Goal: Use online tool/utility: Utilize a website feature to perform a specific function

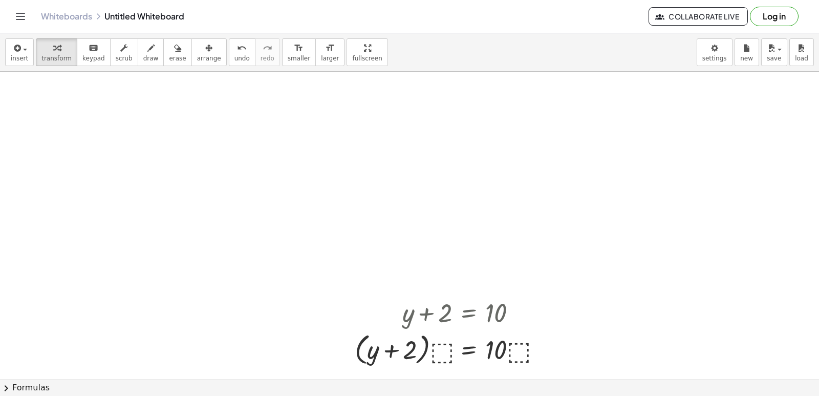
scroll to position [18773, 0]
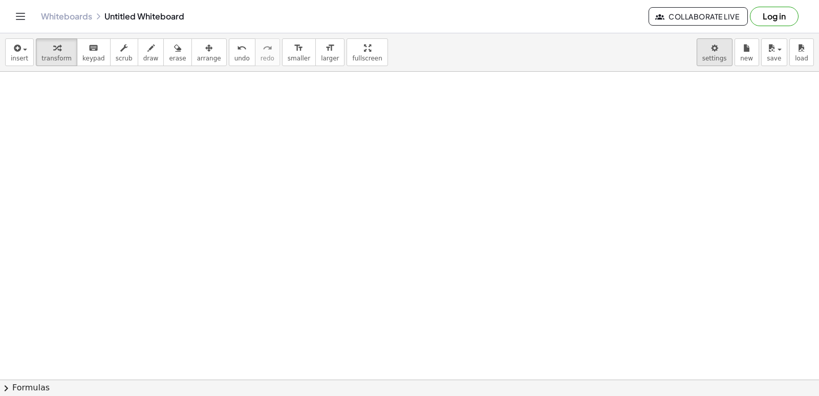
click at [703, 53] on body "Graspable Math Activities Get Started Activity Bank Assigned Work Classes White…" at bounding box center [409, 198] width 819 height 396
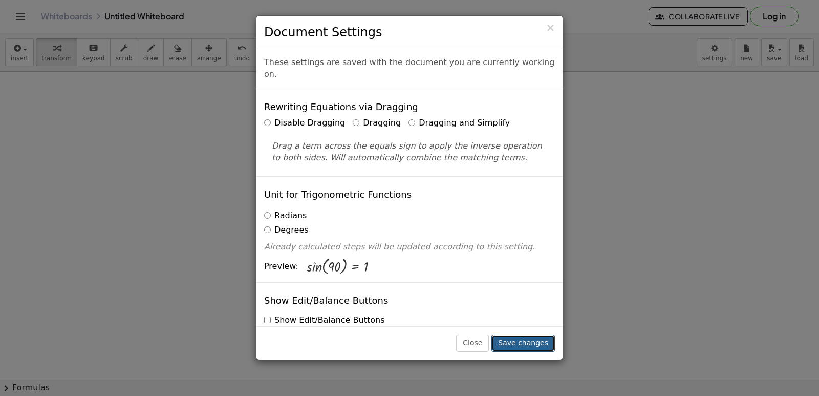
click at [525, 337] on button "Save changes" at bounding box center [523, 342] width 63 height 17
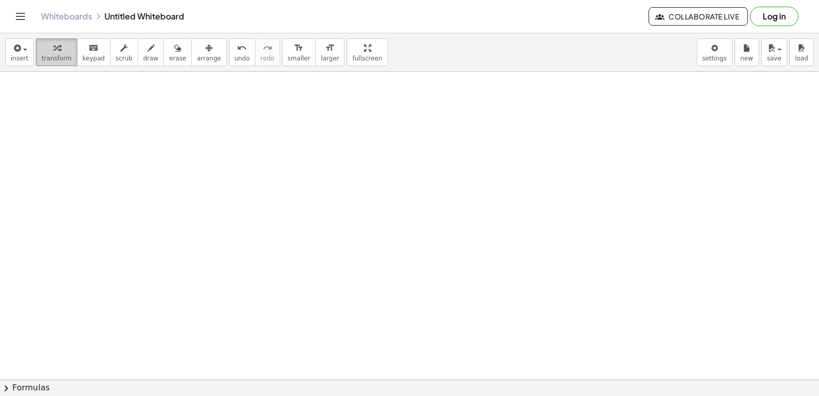
click at [53, 66] on button "transform" at bounding box center [56, 52] width 41 height 28
click at [60, 64] on button "transform" at bounding box center [56, 52] width 41 height 28
click at [60, 63] on button "transform" at bounding box center [56, 52] width 41 height 28
drag, startPoint x: 61, startPoint y: 63, endPoint x: 70, endPoint y: 67, distance: 9.4
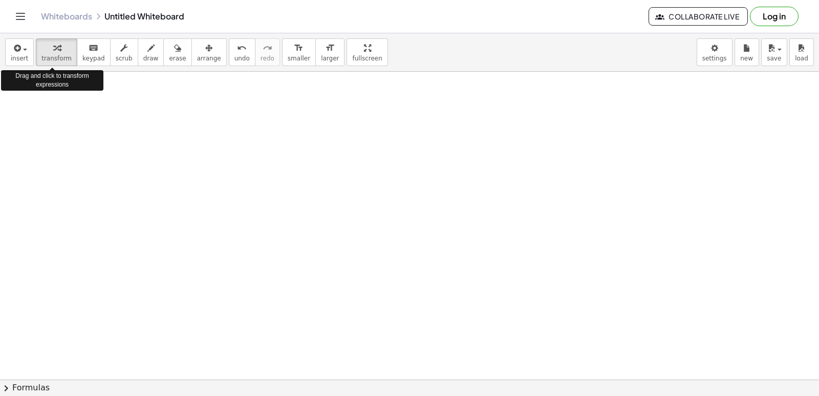
click at [62, 64] on button "transform" at bounding box center [56, 52] width 41 height 28
click at [17, 388] on button "chevron_right Formulas" at bounding box center [409, 387] width 819 height 16
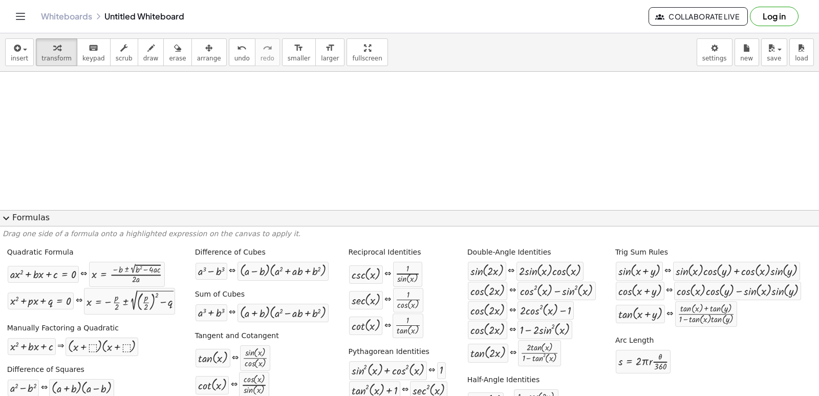
drag, startPoint x: 248, startPoint y: 135, endPoint x: 313, endPoint y: 137, distance: 65.1
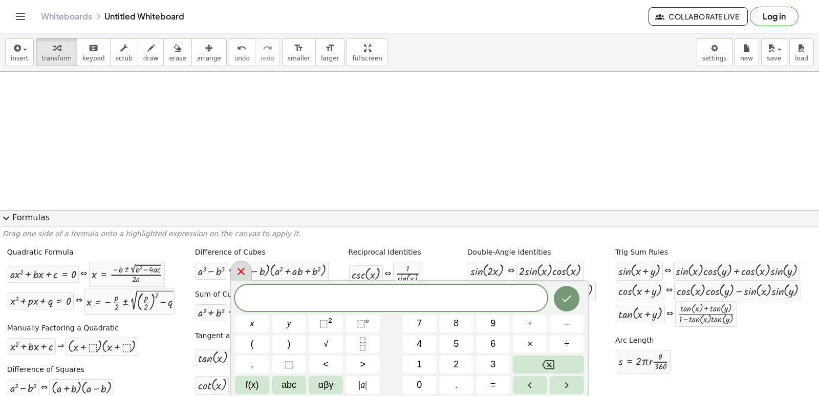
click at [236, 274] on icon at bounding box center [241, 271] width 12 height 12
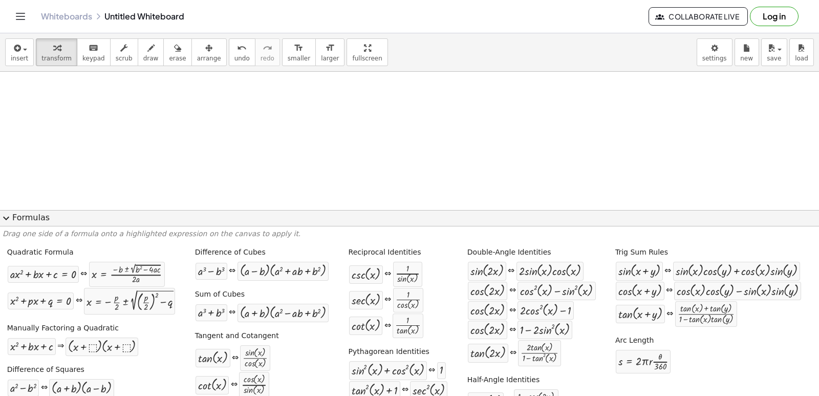
click at [32, 214] on button "expand_more Formulas" at bounding box center [409, 218] width 819 height 16
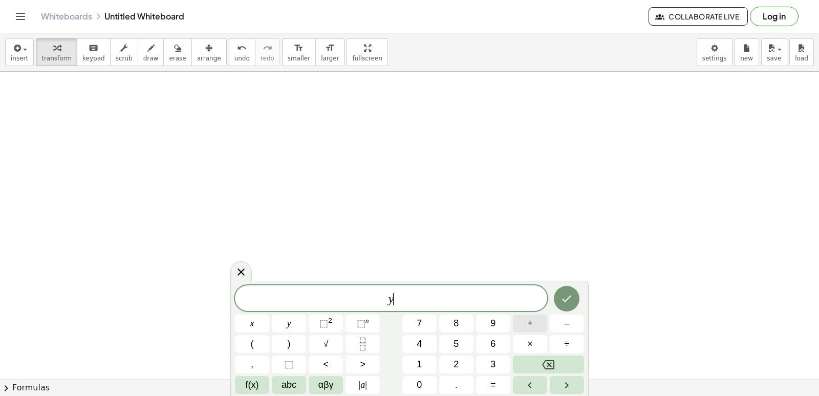
click at [537, 327] on button "+" at bounding box center [530, 323] width 34 height 18
click at [449, 359] on button "2" at bounding box center [456, 364] width 34 height 18
click at [262, 329] on button "x" at bounding box center [252, 323] width 34 height 18
click at [480, 385] on button "=" at bounding box center [493, 385] width 34 height 18
click at [428, 365] on button "1" at bounding box center [419, 364] width 34 height 18
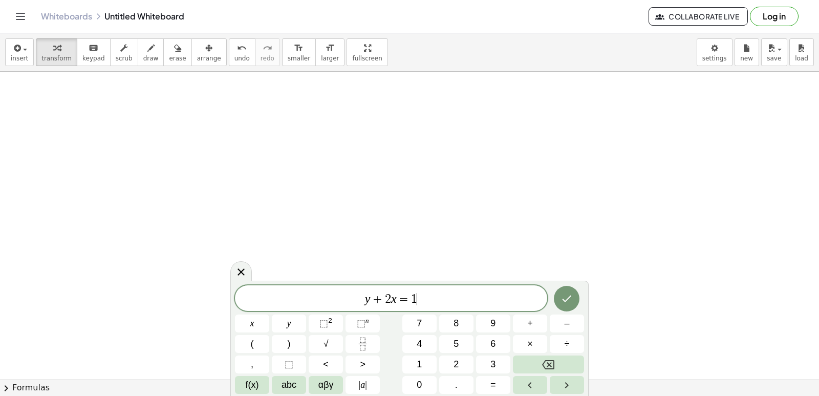
click at [426, 375] on div "y + 2 x = 1 ​ x y ⬚ 2 ⬚ n 7 8 9 + – ( ) √ 4 5 6 × ÷ , ⬚ < > 1 2 3 f(x) abc αβγ …" at bounding box center [409, 339] width 349 height 109
click at [427, 388] on button "0" at bounding box center [419, 385] width 34 height 18
click at [563, 301] on icon "Done" at bounding box center [567, 298] width 12 height 12
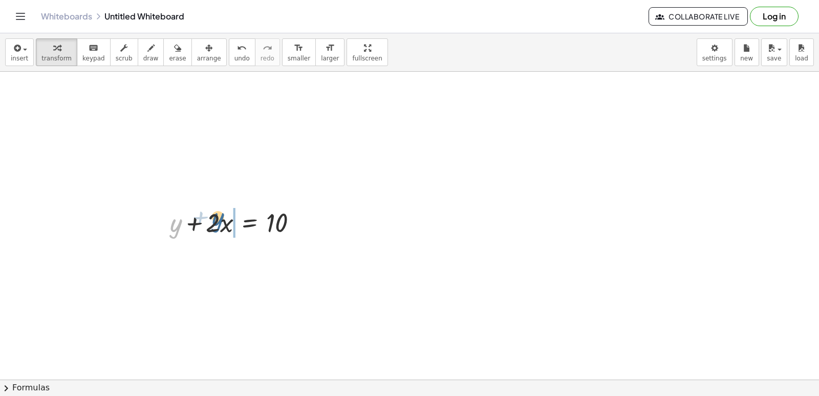
drag, startPoint x: 174, startPoint y: 233, endPoint x: 218, endPoint y: 227, distance: 45.0
click at [218, 227] on div at bounding box center [238, 221] width 146 height 35
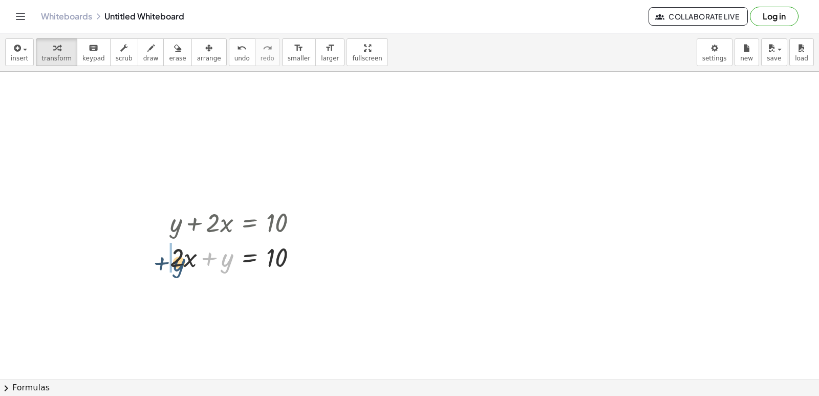
drag, startPoint x: 223, startPoint y: 260, endPoint x: 174, endPoint y: 264, distance: 49.4
click at [174, 264] on div at bounding box center [238, 256] width 146 height 35
drag, startPoint x: 284, startPoint y: 252, endPoint x: 172, endPoint y: 254, distance: 112.7
click at [195, 260] on div at bounding box center [238, 256] width 146 height 35
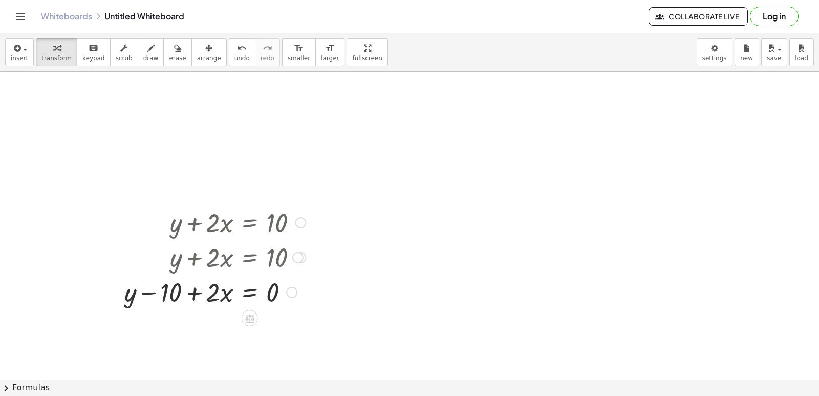
click at [267, 289] on div at bounding box center [215, 291] width 192 height 35
drag, startPoint x: 267, startPoint y: 289, endPoint x: 240, endPoint y: 290, distance: 27.7
click at [265, 290] on div at bounding box center [215, 291] width 192 height 35
drag, startPoint x: 232, startPoint y: 293, endPoint x: 208, endPoint y: 295, distance: 24.2
click at [230, 293] on div at bounding box center [215, 291] width 192 height 35
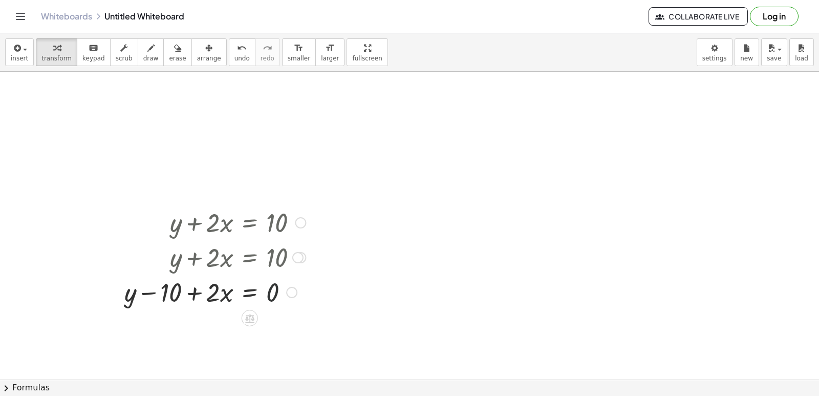
click at [208, 295] on div at bounding box center [215, 291] width 192 height 35
click at [217, 232] on div at bounding box center [215, 221] width 192 height 35
click at [219, 227] on div at bounding box center [215, 221] width 192 height 35
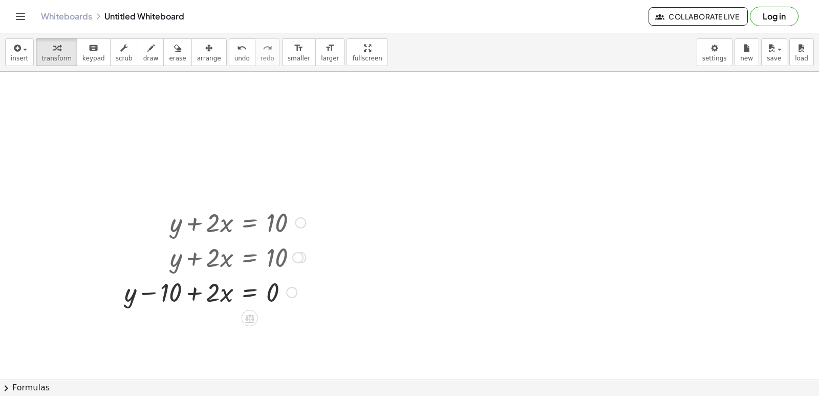
click at [302, 224] on div at bounding box center [300, 222] width 11 height 11
drag, startPoint x: 134, startPoint y: 295, endPoint x: 295, endPoint y: 296, distance: 161.3
click at [295, 296] on div at bounding box center [215, 291] width 192 height 35
drag, startPoint x: 222, startPoint y: 293, endPoint x: 179, endPoint y: 302, distance: 43.8
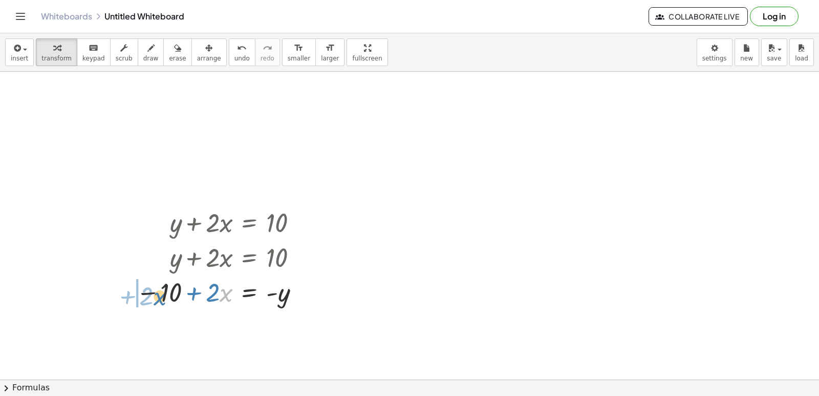
click at [154, 296] on div at bounding box center [221, 291] width 180 height 35
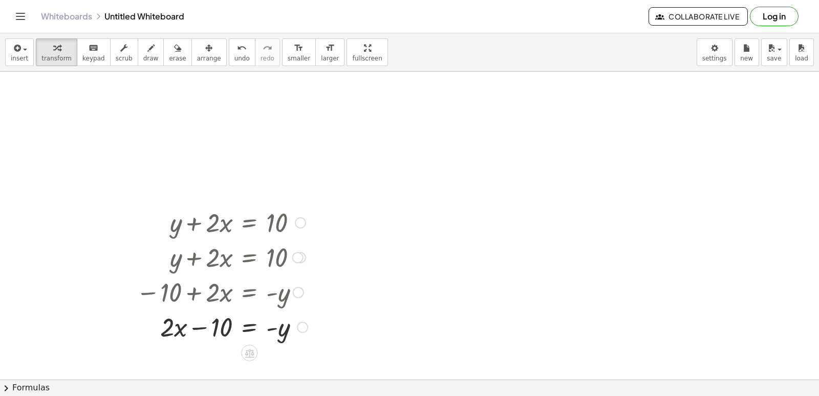
click at [280, 296] on div at bounding box center [222, 291] width 182 height 35
drag, startPoint x: 287, startPoint y: 345, endPoint x: 282, endPoint y: 340, distance: 7.3
click at [282, 340] on div "+ y + · 2 · x = 10 Go back to this line Copy line as LaTeX Copy derivation as L…" at bounding box center [218, 274] width 195 height 144
drag, startPoint x: 281, startPoint y: 330, endPoint x: 172, endPoint y: 319, distance: 109.2
click at [172, 319] on div at bounding box center [222, 326] width 182 height 35
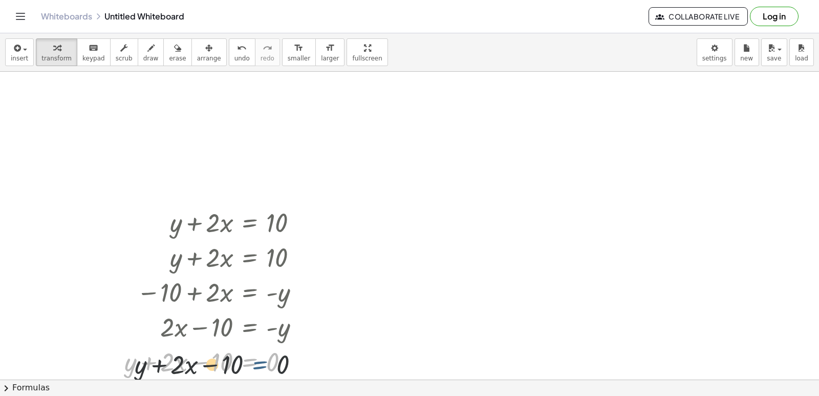
drag, startPoint x: 253, startPoint y: 358, endPoint x: 266, endPoint y: 361, distance: 13.1
click at [267, 361] on div at bounding box center [216, 361] width 194 height 35
drag, startPoint x: 171, startPoint y: 364, endPoint x: 300, endPoint y: 356, distance: 128.8
click at [299, 357] on div at bounding box center [216, 361] width 194 height 35
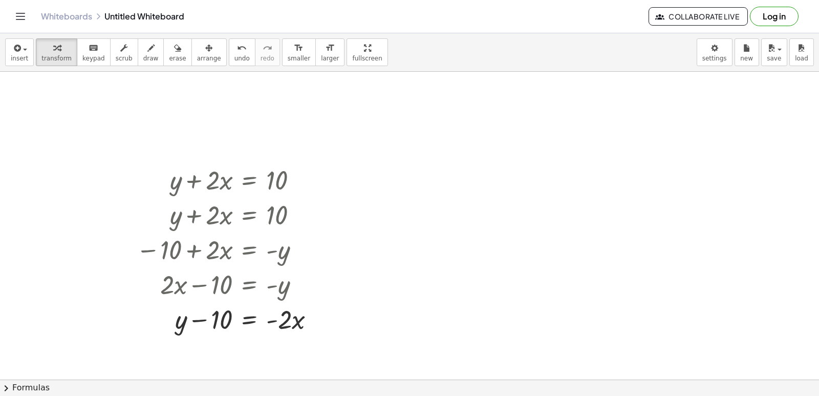
scroll to position [18824, 0]
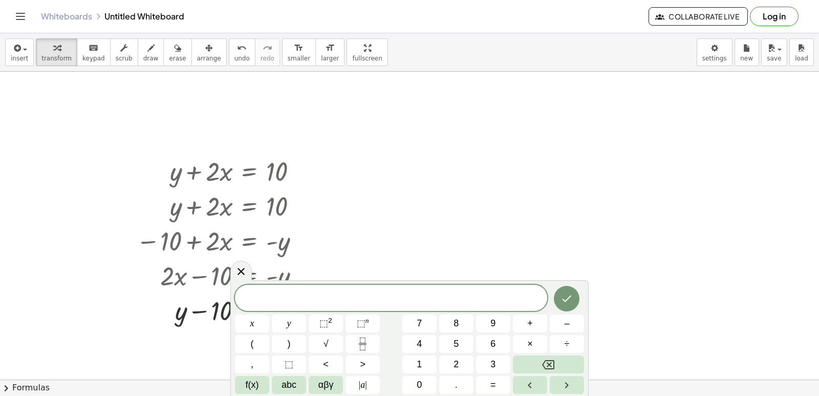
click at [426, 311] on div "x y ⬚ 2 ⬚ n 7 8 9 + – ( ) √ 4 5 6 × ÷ , ⬚ < > 1 2 3 f(x) abc αβγ | a | 0 . =" at bounding box center [409, 339] width 349 height 109
click at [562, 321] on button "–" at bounding box center [567, 323] width 34 height 18
click at [465, 346] on button "5" at bounding box center [456, 344] width 34 height 18
click at [528, 322] on span "+" at bounding box center [530, 323] width 6 height 14
click at [543, 363] on icon "Backspace" at bounding box center [548, 364] width 12 height 12
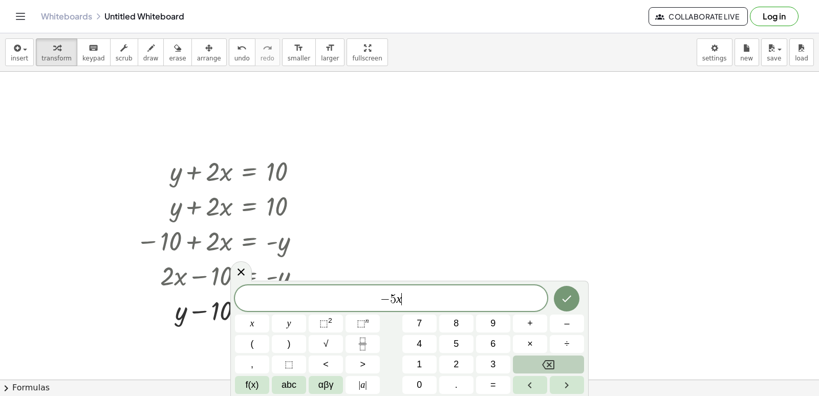
click at [543, 363] on icon "Backspace" at bounding box center [548, 364] width 12 height 12
click at [302, 321] on button "y" at bounding box center [289, 323] width 34 height 18
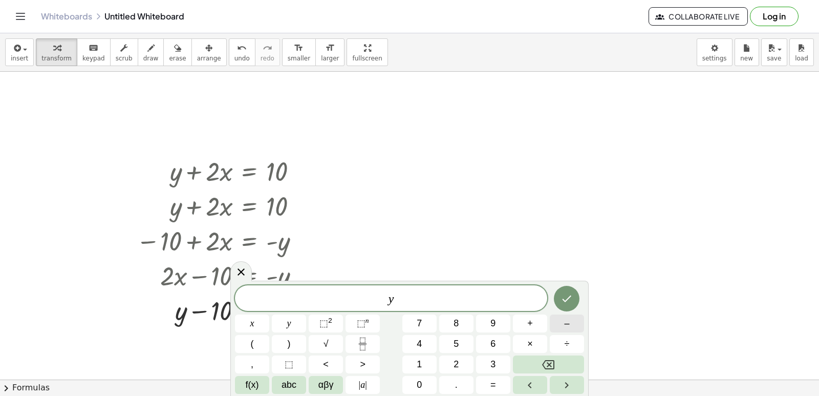
click at [577, 316] on button "–" at bounding box center [567, 323] width 34 height 18
click at [456, 341] on span "5" at bounding box center [456, 344] width 5 height 14
click at [259, 322] on button "x" at bounding box center [252, 323] width 34 height 18
click at [488, 381] on button "=" at bounding box center [493, 385] width 34 height 18
click at [570, 325] on button "–" at bounding box center [567, 323] width 34 height 18
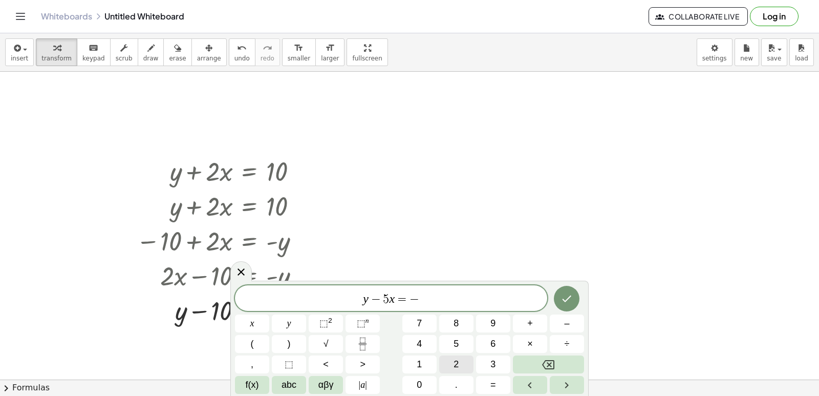
click at [460, 359] on button "2" at bounding box center [456, 364] width 34 height 18
click at [564, 299] on icon "Done" at bounding box center [567, 298] width 9 height 7
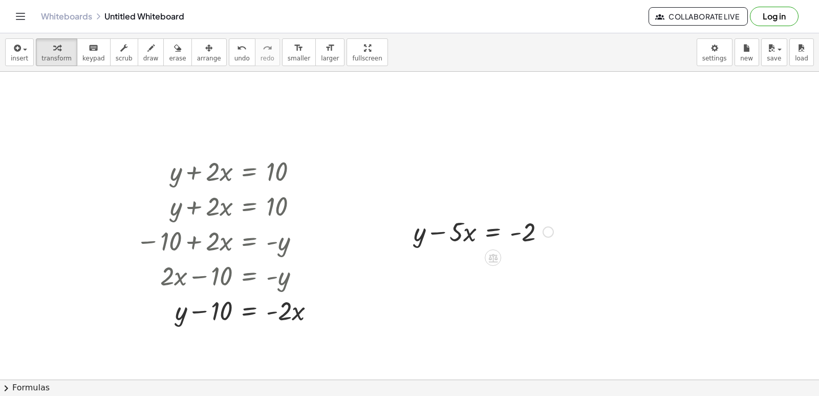
click at [460, 234] on div at bounding box center [484, 231] width 150 height 35
click at [421, 238] on div at bounding box center [484, 231] width 150 height 35
click at [525, 236] on div at bounding box center [484, 231] width 150 height 35
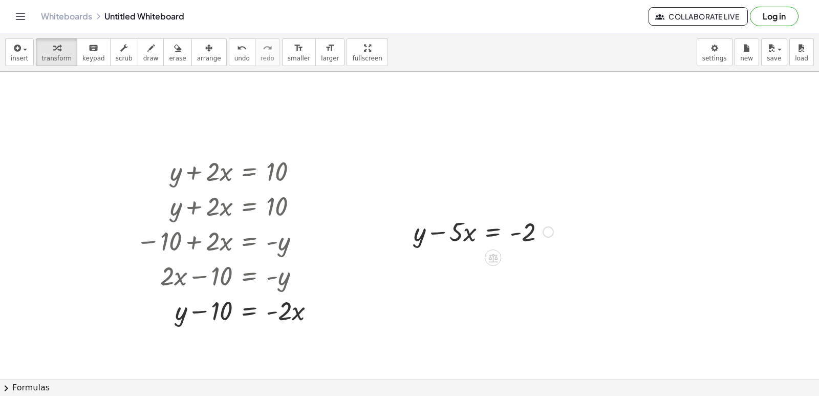
click at [525, 236] on div at bounding box center [484, 231] width 150 height 35
click at [524, 237] on div at bounding box center [484, 231] width 150 height 35
click at [492, 230] on div at bounding box center [484, 231] width 150 height 35
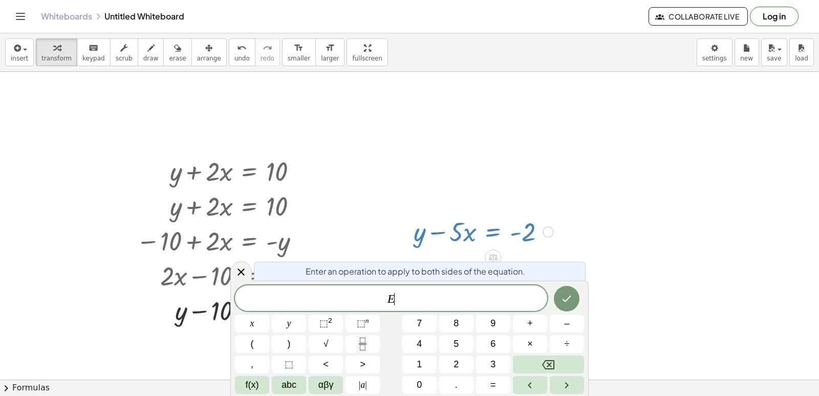
click at [492, 230] on div at bounding box center [484, 231] width 150 height 35
click at [449, 290] on div "E ​" at bounding box center [391, 298] width 312 height 26
drag, startPoint x: 654, startPoint y: 172, endPoint x: 600, endPoint y: 186, distance: 56.6
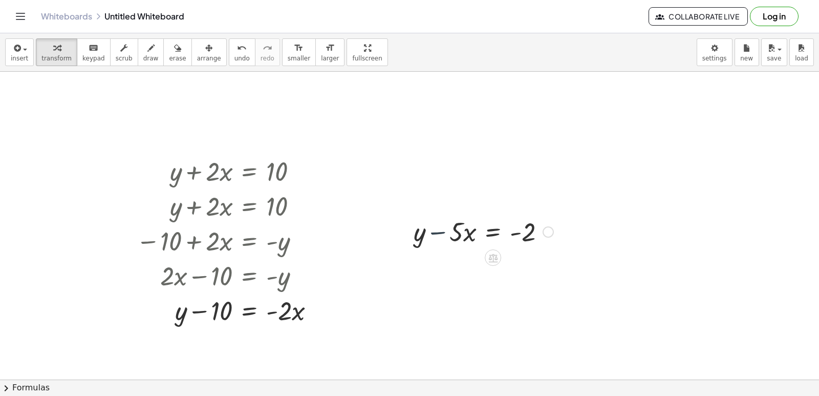
click at [431, 232] on div at bounding box center [484, 231] width 150 height 35
drag, startPoint x: 405, startPoint y: 228, endPoint x: 438, endPoint y: 226, distance: 33.3
click at [413, 229] on div at bounding box center [404, 231] width 15 height 40
click at [441, 232] on div at bounding box center [491, 232] width 150 height 35
drag, startPoint x: 439, startPoint y: 239, endPoint x: 422, endPoint y: 219, distance: 26.2
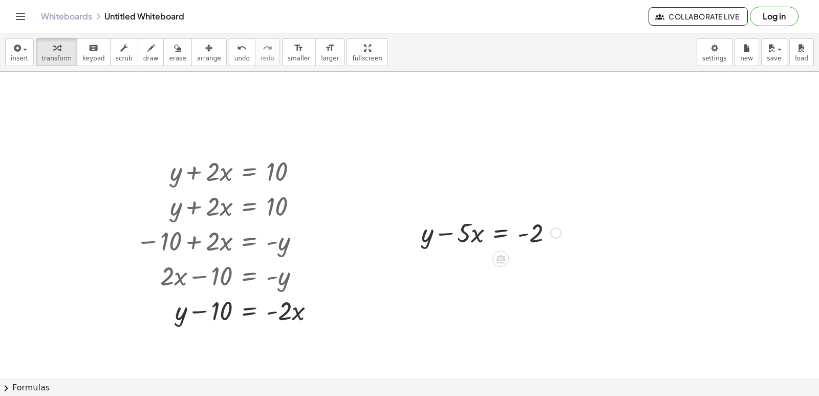
drag, startPoint x: 462, startPoint y: 211, endPoint x: 455, endPoint y: 146, distance: 65.9
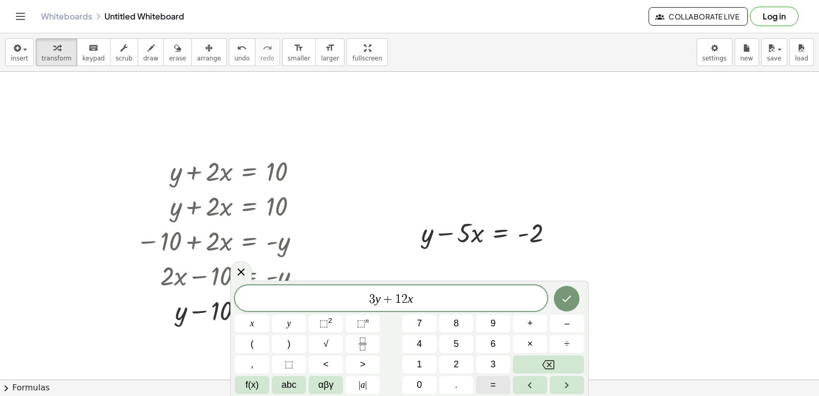
click at [500, 380] on button "=" at bounding box center [493, 385] width 34 height 18
click at [410, 363] on button "1" at bounding box center [419, 364] width 34 height 18
click at [461, 341] on button "5" at bounding box center [456, 344] width 34 height 18
click at [561, 301] on icon "Done" at bounding box center [567, 298] width 12 height 12
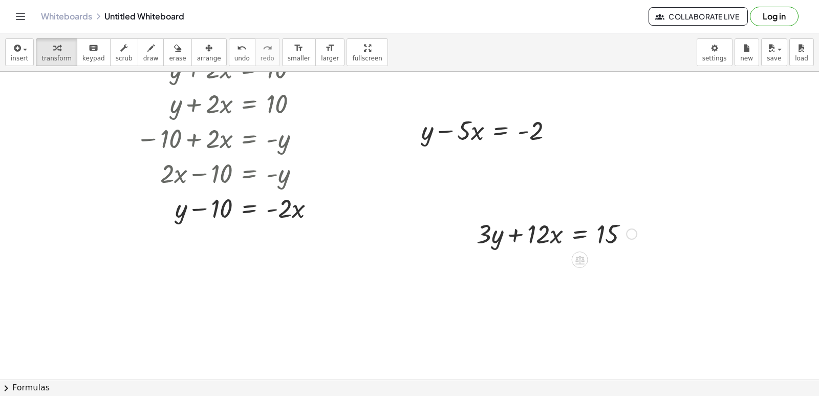
scroll to position [18978, 0]
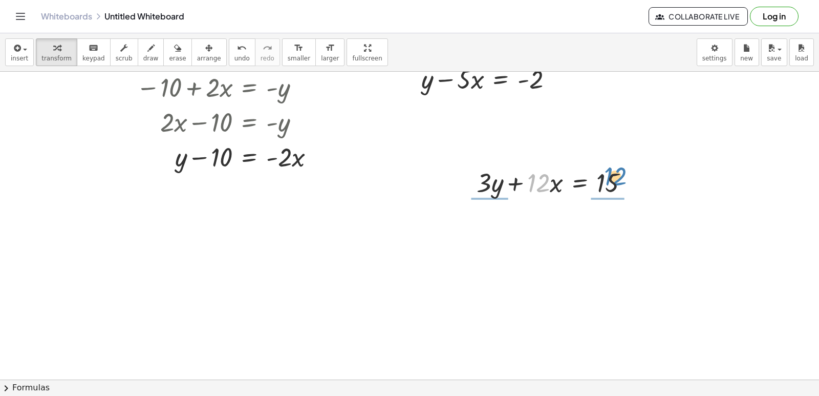
drag, startPoint x: 542, startPoint y: 185, endPoint x: 619, endPoint y: 178, distance: 77.1
click at [619, 178] on div at bounding box center [557, 181] width 171 height 35
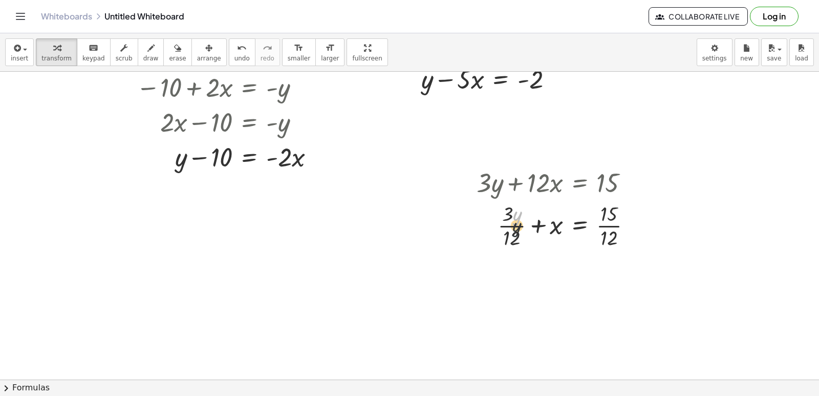
drag, startPoint x: 514, startPoint y: 218, endPoint x: 513, endPoint y: 237, distance: 18.4
click at [513, 237] on div at bounding box center [559, 224] width 174 height 51
drag, startPoint x: 545, startPoint y: 187, endPoint x: 616, endPoint y: 183, distance: 70.8
click at [616, 183] on div at bounding box center [559, 181] width 174 height 35
click at [634, 223] on div at bounding box center [634, 225] width 11 height 11
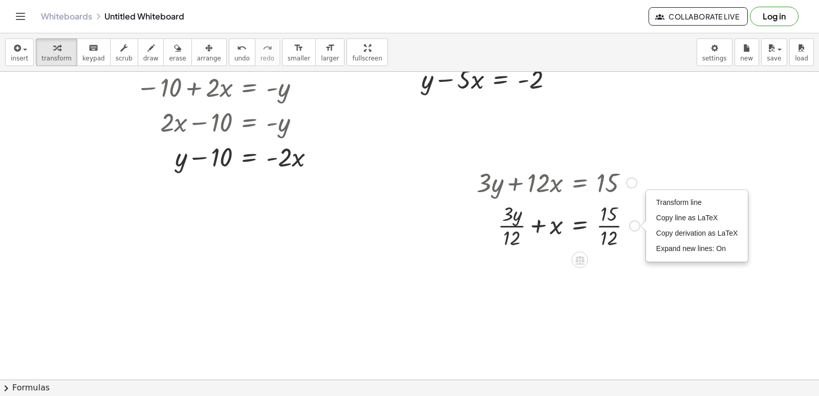
click at [584, 228] on div at bounding box center [559, 224] width 174 height 51
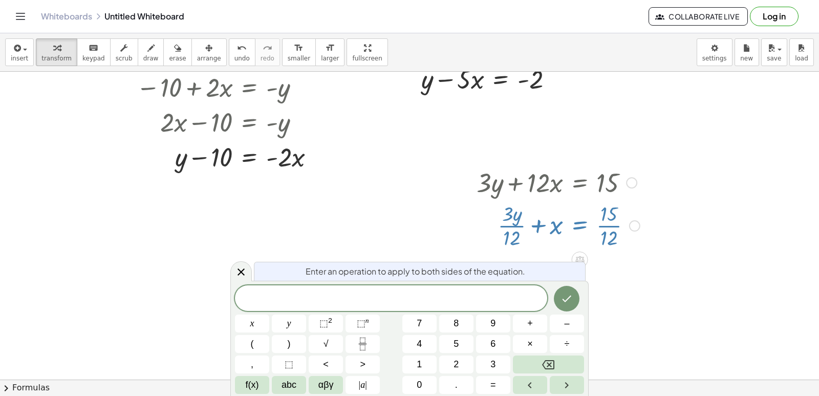
click at [582, 228] on div at bounding box center [559, 224] width 174 height 51
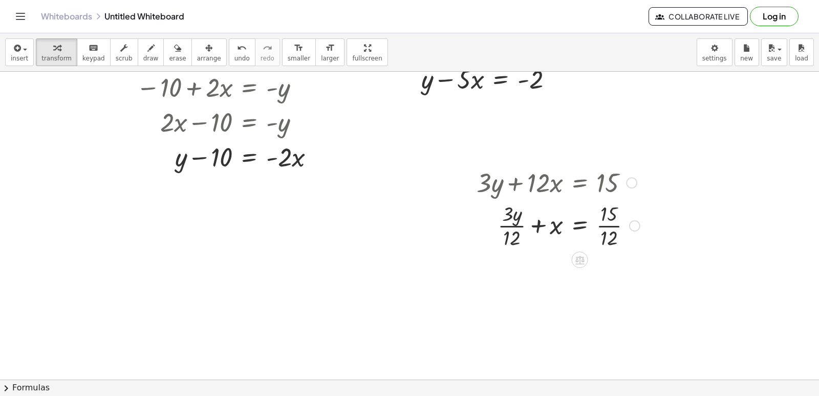
click at [578, 263] on icon at bounding box center [580, 260] width 9 height 9
click at [562, 263] on span "−" at bounding box center [560, 259] width 6 height 15
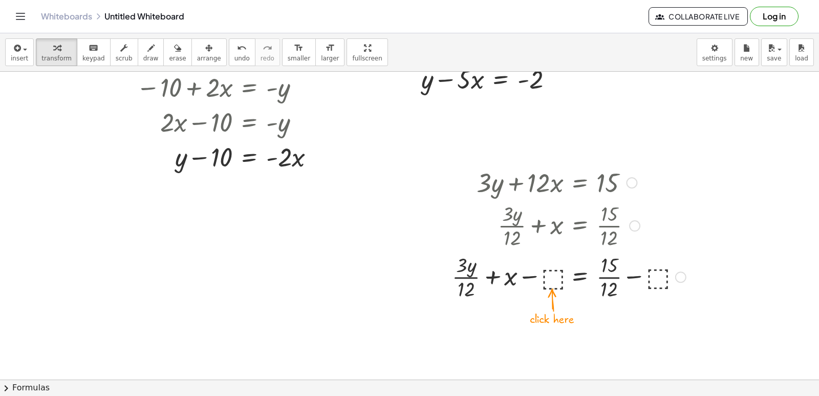
click at [548, 276] on div at bounding box center [569, 275] width 244 height 51
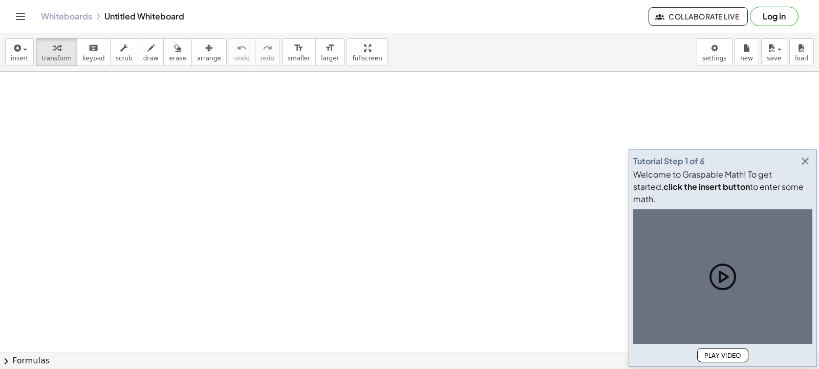
click at [808, 167] on icon "button" at bounding box center [805, 161] width 12 height 12
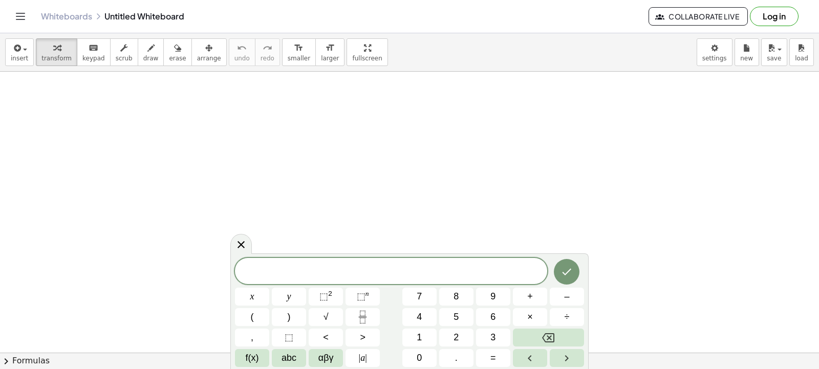
click at [427, 294] on button "7" at bounding box center [419, 297] width 34 height 18
click at [280, 301] on button "y" at bounding box center [289, 297] width 34 height 18
click at [560, 298] on button "–" at bounding box center [567, 297] width 34 height 18
click at [459, 337] on button "2" at bounding box center [456, 338] width 34 height 18
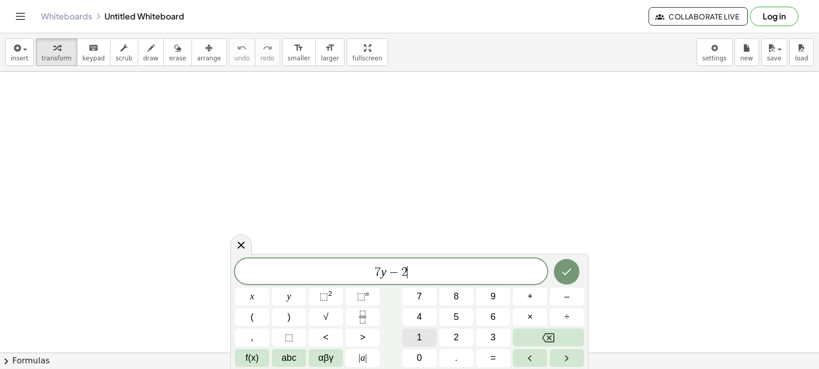
click at [426, 330] on button "1" at bounding box center [419, 338] width 34 height 18
click at [492, 357] on span "=" at bounding box center [494, 358] width 6 height 14
click at [429, 289] on button "7" at bounding box center [419, 297] width 34 height 18
click at [568, 273] on icon "Done" at bounding box center [567, 272] width 12 height 12
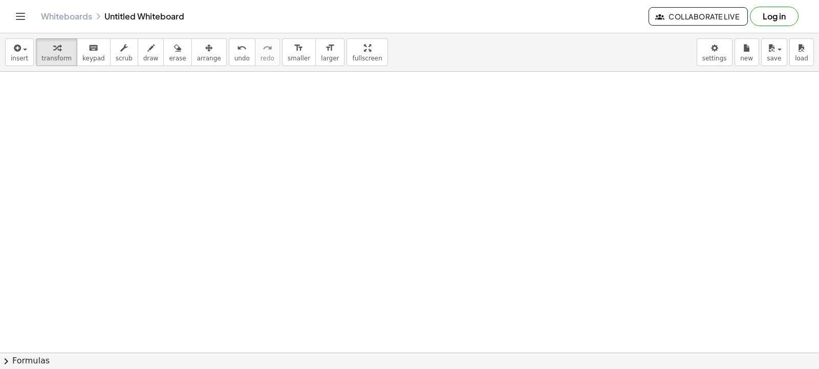
scroll to position [32, 0]
click at [385, 191] on div at bounding box center [483, 321] width 967 height 562
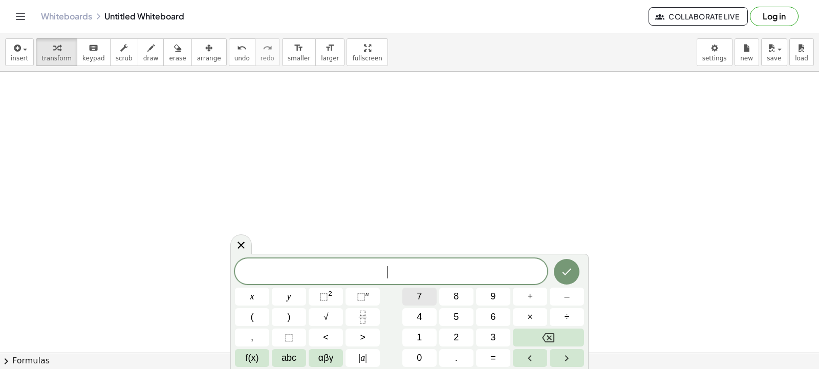
click at [425, 295] on button "7" at bounding box center [419, 297] width 34 height 18
click at [293, 298] on button "y" at bounding box center [289, 297] width 34 height 18
click at [571, 299] on button "–" at bounding box center [567, 297] width 34 height 18
click at [460, 337] on button "2" at bounding box center [456, 338] width 34 height 18
click at [423, 341] on button "1" at bounding box center [419, 338] width 34 height 18
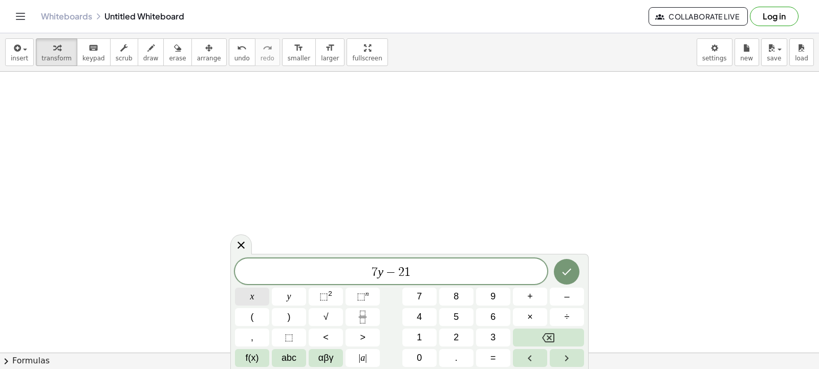
click at [259, 294] on button "x" at bounding box center [252, 297] width 34 height 18
click at [494, 355] on span "=" at bounding box center [494, 358] width 6 height 14
click at [429, 298] on button "7" at bounding box center [419, 297] width 34 height 18
click at [568, 273] on icon "Done" at bounding box center [567, 272] width 12 height 12
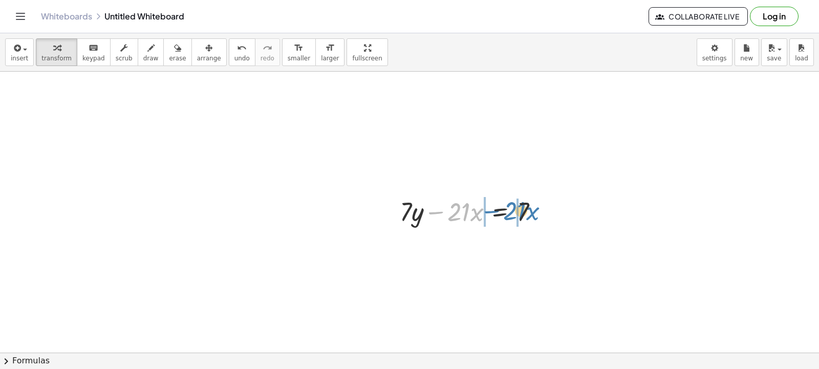
drag, startPoint x: 443, startPoint y: 212, endPoint x: 499, endPoint y: 211, distance: 55.8
click at [499, 211] on div at bounding box center [473, 211] width 157 height 35
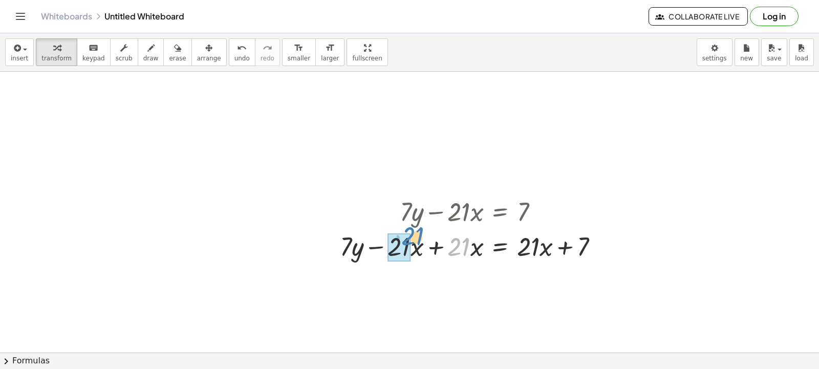
drag, startPoint x: 451, startPoint y: 248, endPoint x: 413, endPoint y: 239, distance: 39.5
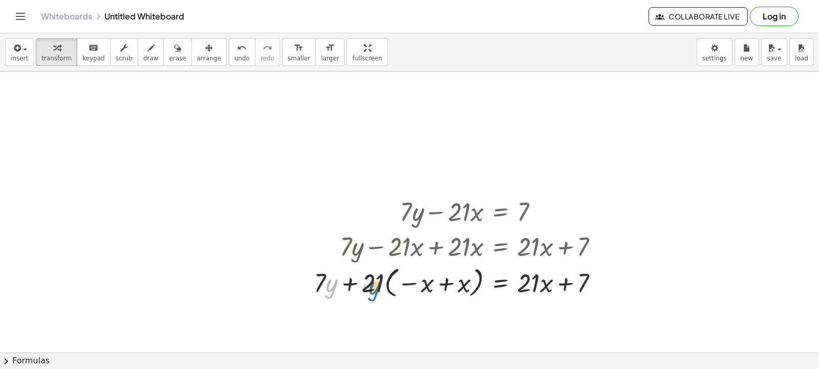
drag, startPoint x: 326, startPoint y: 282, endPoint x: 370, endPoint y: 285, distance: 44.1
click at [370, 285] on div at bounding box center [460, 281] width 303 height 37
drag, startPoint x: 324, startPoint y: 281, endPoint x: 456, endPoint y: 284, distance: 132.7
click at [456, 286] on div at bounding box center [460, 281] width 303 height 37
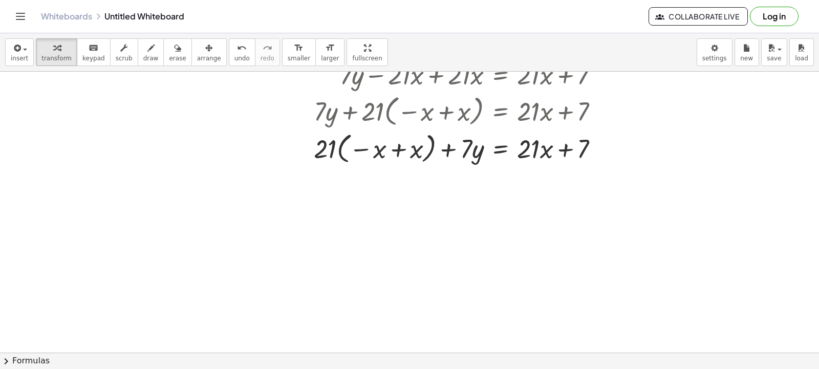
scroll to position [185, 0]
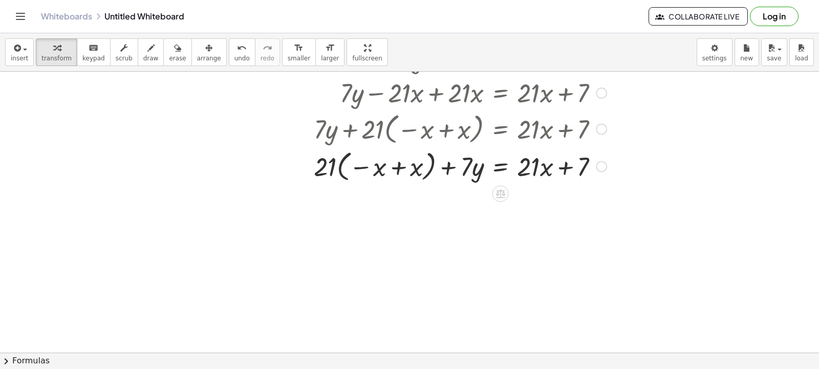
click at [390, 163] on div at bounding box center [460, 165] width 303 height 37
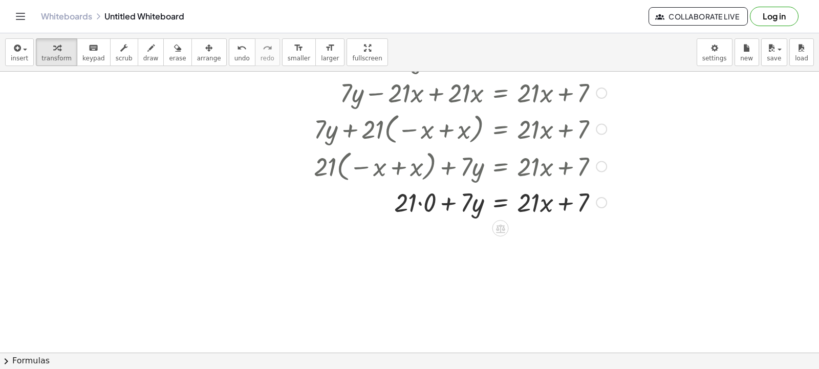
click at [463, 203] on div at bounding box center [460, 201] width 303 height 35
click at [464, 203] on div at bounding box center [460, 201] width 303 height 35
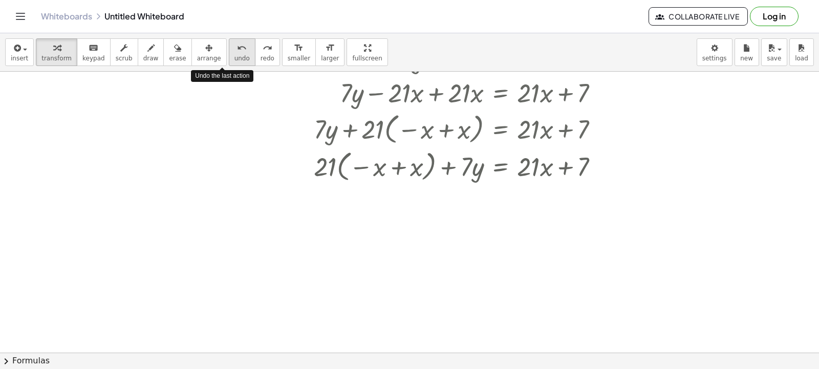
click at [235, 58] on span "undo" at bounding box center [242, 58] width 15 height 7
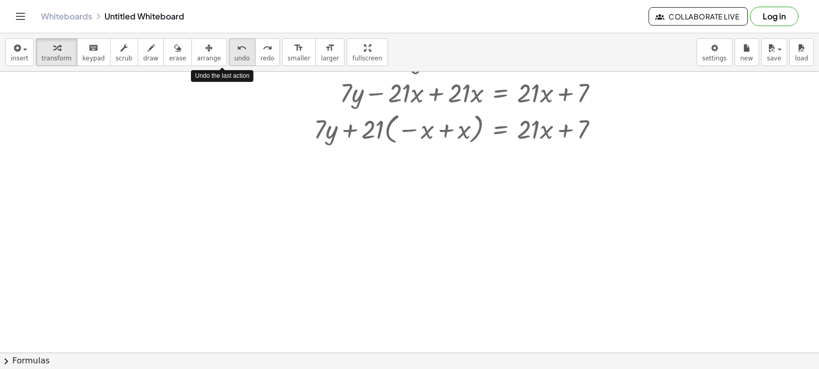
click at [235, 58] on span "undo" at bounding box center [242, 58] width 15 height 7
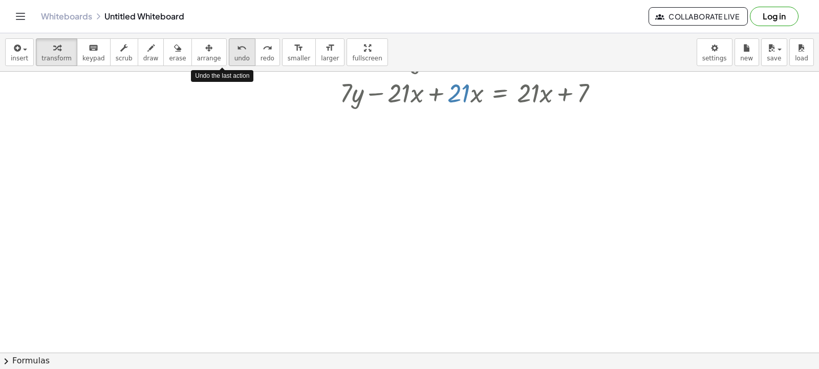
click at [235, 58] on span "undo" at bounding box center [242, 58] width 15 height 7
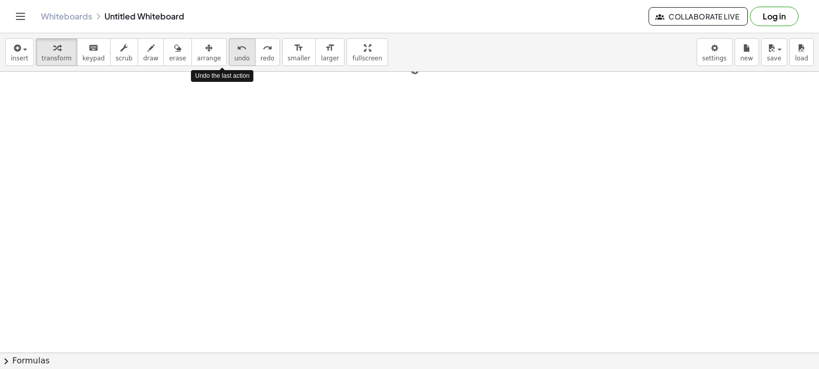
click at [235, 58] on span "undo" at bounding box center [242, 58] width 15 height 7
click at [220, 127] on div at bounding box center [483, 167] width 967 height 562
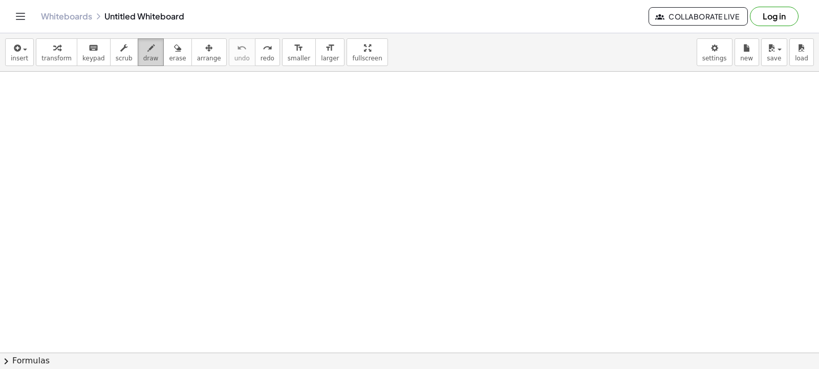
click at [145, 57] on button "draw" at bounding box center [151, 52] width 27 height 28
drag, startPoint x: 239, startPoint y: 166, endPoint x: 229, endPoint y: 176, distance: 13.4
click at [245, 170] on div at bounding box center [483, 167] width 967 height 562
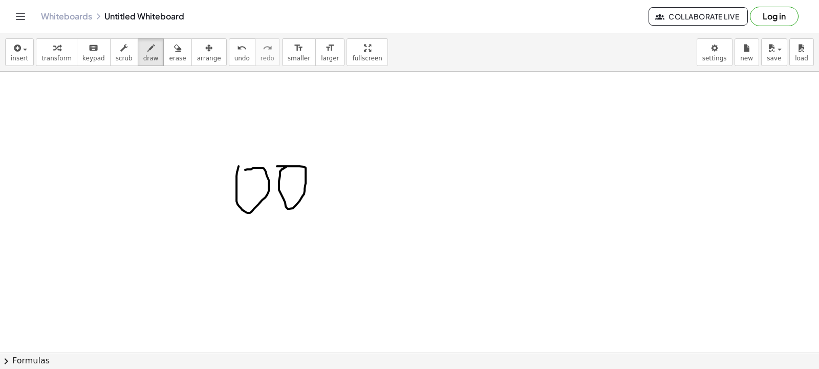
drag, startPoint x: 280, startPoint y: 178, endPoint x: 277, endPoint y: 166, distance: 12.2
click at [277, 166] on div at bounding box center [483, 167] width 967 height 562
drag, startPoint x: 259, startPoint y: 162, endPoint x: 287, endPoint y: 162, distance: 27.7
click at [284, 176] on div at bounding box center [483, 167] width 967 height 562
drag, startPoint x: 243, startPoint y: 80, endPoint x: 289, endPoint y: 87, distance: 46.1
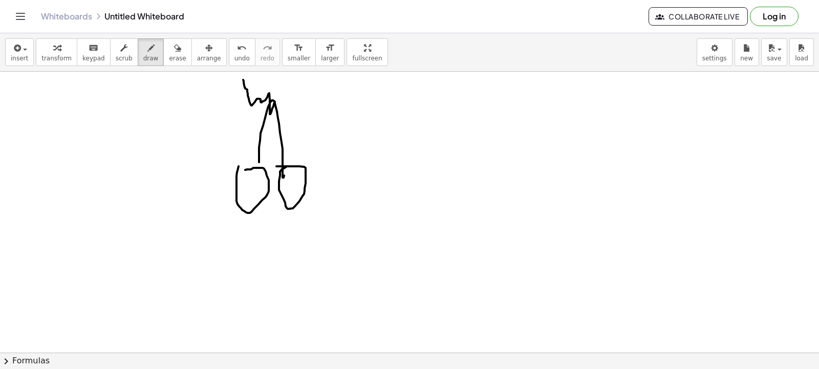
click at [275, 103] on div at bounding box center [483, 167] width 967 height 562
drag, startPoint x: 222, startPoint y: 63, endPoint x: 228, endPoint y: 62, distance: 5.7
click at [229, 63] on button "undo undo" at bounding box center [242, 52] width 27 height 28
click at [232, 60] on button "undo undo" at bounding box center [242, 52] width 27 height 28
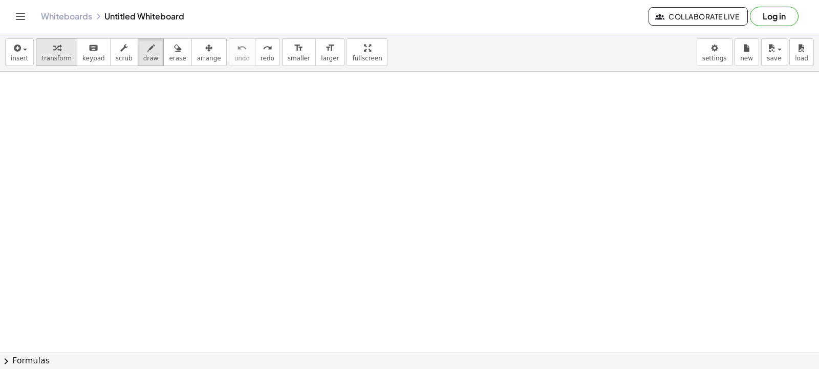
click at [60, 52] on div "button" at bounding box center [56, 47] width 30 height 12
click at [273, 202] on div at bounding box center [483, 167] width 967 height 562
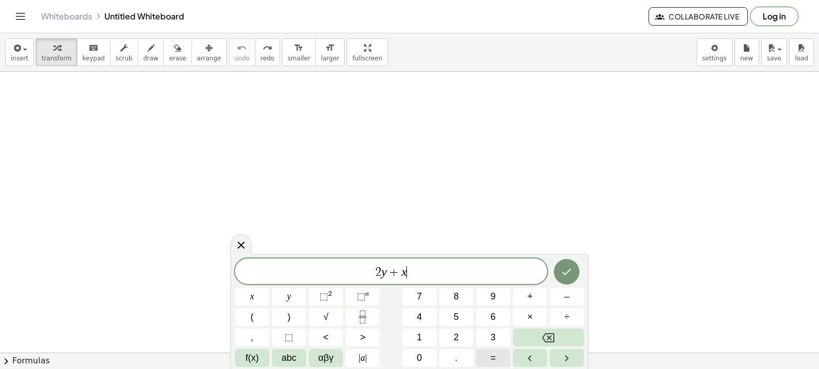
click at [486, 354] on button "=" at bounding box center [493, 358] width 34 height 18
click at [418, 328] on div "2 y + x = ​ x y ⬚ 2 ⬚ n 7 8 9 + – ( ) √ 4 5 6 × ÷ , ⬚ < > 1 2 3 f(x) abc αβγ | …" at bounding box center [409, 313] width 349 height 109
click at [422, 343] on span "1" at bounding box center [419, 338] width 5 height 14
click at [419, 367] on div "2 y + x = 1 x y ⬚ 2 ⬚ n 7 8 9 + – ( ) √ 4 5 6 × ÷ , ⬚ < > 1 2 3 f(x) abc αβγ | …" at bounding box center [409, 311] width 358 height 115
click at [420, 360] on span "0" at bounding box center [419, 358] width 5 height 14
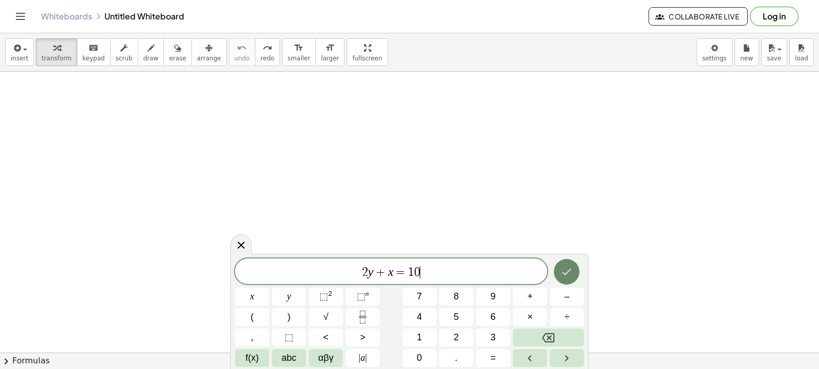
click at [570, 274] on icon "Done" at bounding box center [567, 272] width 12 height 12
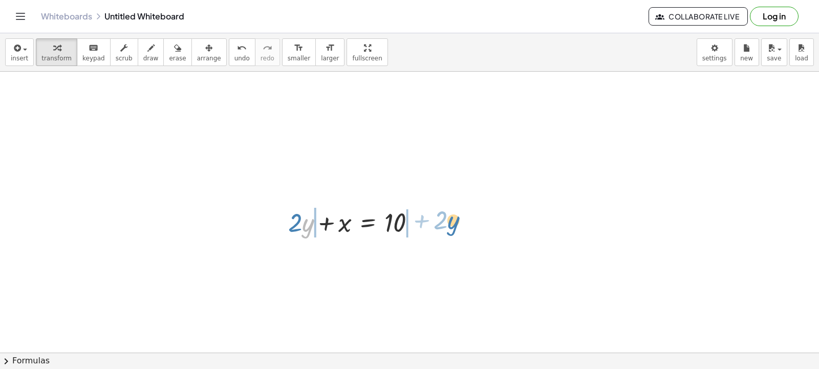
drag, startPoint x: 303, startPoint y: 221, endPoint x: 448, endPoint y: 215, distance: 145.0
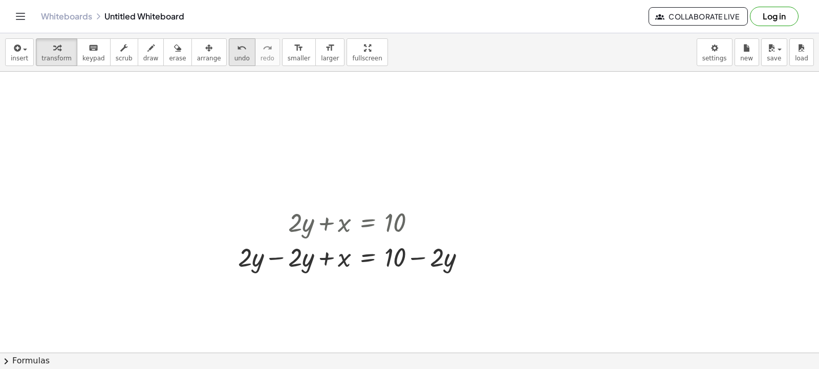
click at [237, 53] on icon "undo" at bounding box center [242, 48] width 10 height 12
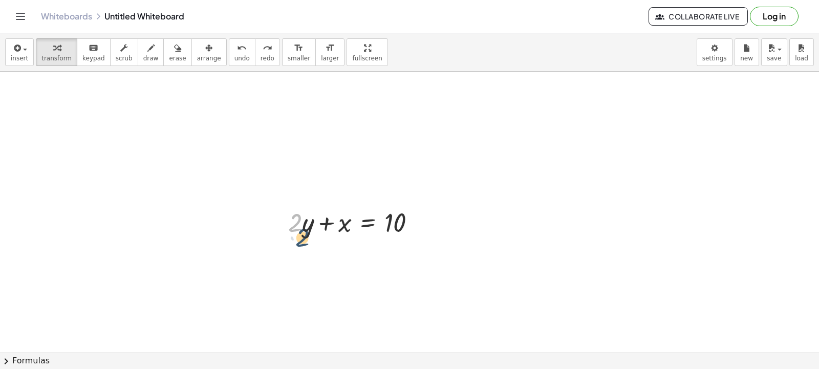
click at [302, 225] on div at bounding box center [356, 221] width 146 height 35
click at [309, 219] on div at bounding box center [356, 221] width 146 height 35
drag, startPoint x: 296, startPoint y: 215, endPoint x: 304, endPoint y: 216, distance: 8.3
click at [304, 216] on div at bounding box center [356, 221] width 146 height 35
click at [303, 210] on div at bounding box center [356, 221] width 146 height 35
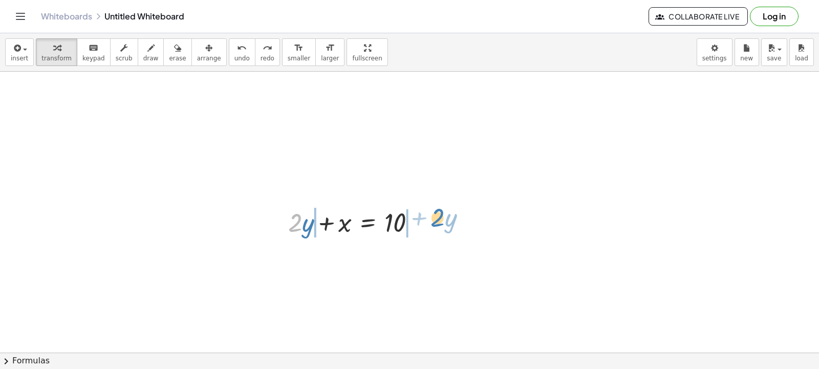
drag, startPoint x: 301, startPoint y: 229, endPoint x: 442, endPoint y: 224, distance: 141.4
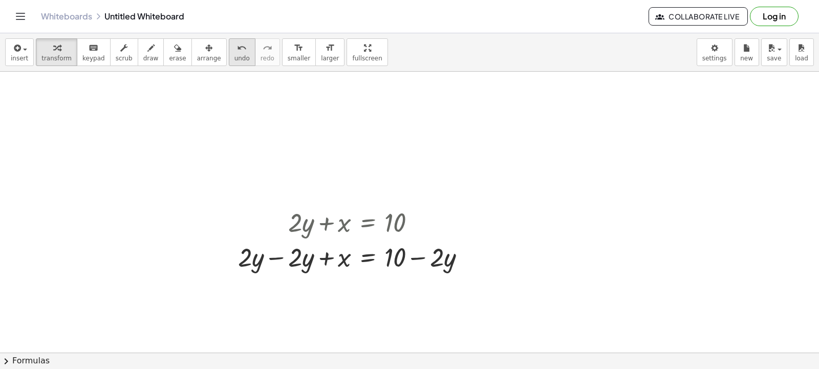
click at [230, 57] on button "undo undo" at bounding box center [242, 52] width 27 height 28
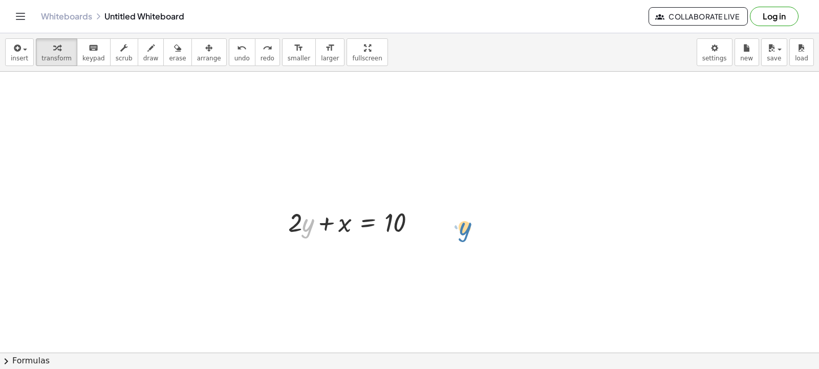
drag, startPoint x: 308, startPoint y: 231, endPoint x: 465, endPoint y: 231, distance: 157.7
drag, startPoint x: 308, startPoint y: 229, endPoint x: 440, endPoint y: 227, distance: 131.6
click at [235, 55] on span "undo" at bounding box center [242, 58] width 15 height 7
drag, startPoint x: 301, startPoint y: 223, endPoint x: 300, endPoint y: 216, distance: 7.7
click at [302, 218] on div at bounding box center [356, 221] width 146 height 35
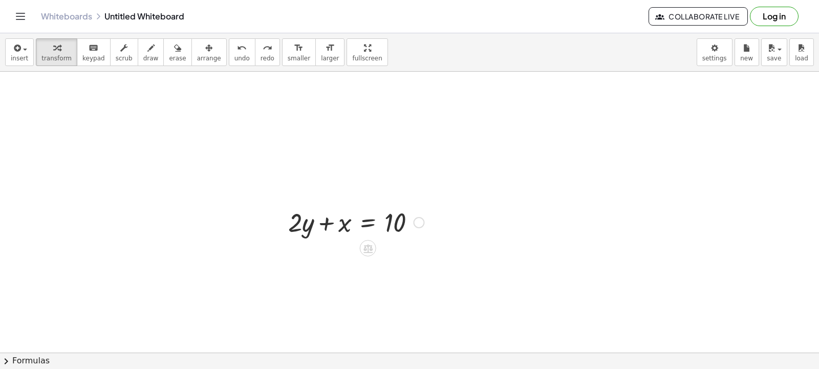
drag, startPoint x: 298, startPoint y: 221, endPoint x: 289, endPoint y: 223, distance: 8.9
drag, startPoint x: 289, startPoint y: 223, endPoint x: 307, endPoint y: 323, distance: 101.5
click at [307, 323] on div at bounding box center [483, 167] width 967 height 562
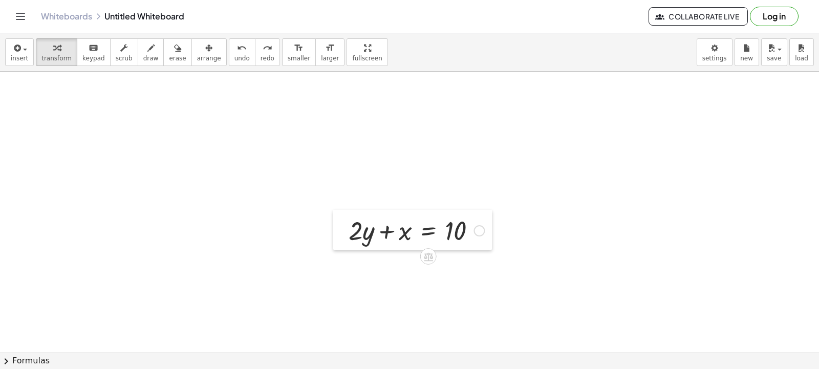
drag, startPoint x: 285, startPoint y: 215, endPoint x: 347, endPoint y: 221, distance: 62.2
click at [347, 221] on div at bounding box center [340, 230] width 15 height 40
drag, startPoint x: 355, startPoint y: 225, endPoint x: 369, endPoint y: 229, distance: 14.3
click at [369, 229] on div at bounding box center [419, 227] width 146 height 35
drag, startPoint x: 369, startPoint y: 260, endPoint x: 338, endPoint y: 213, distance: 56.5
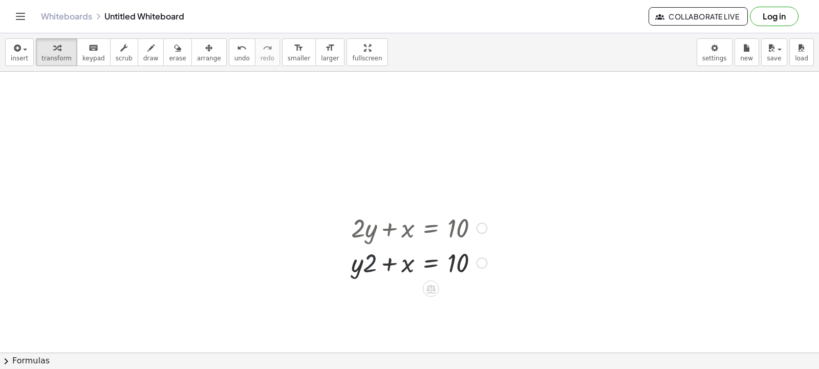
click at [357, 258] on div at bounding box center [419, 262] width 146 height 35
click at [235, 58] on span "undo" at bounding box center [242, 58] width 15 height 7
drag, startPoint x: 355, startPoint y: 229, endPoint x: 357, endPoint y: 236, distance: 7.1
click at [357, 236] on div at bounding box center [419, 227] width 146 height 35
drag, startPoint x: 362, startPoint y: 241, endPoint x: 346, endPoint y: 234, distance: 17.4
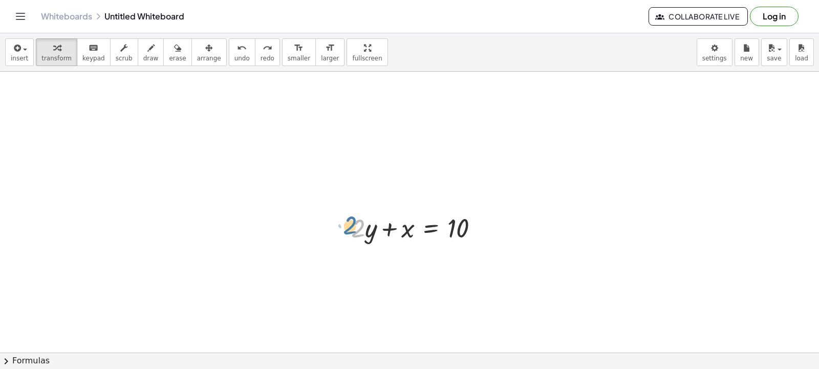
click at [346, 234] on div "· 2 + · 2 · y + x = 10" at bounding box center [415, 227] width 159 height 40
click at [366, 243] on div at bounding box center [419, 227] width 146 height 35
drag, startPoint x: 361, startPoint y: 228, endPoint x: 504, endPoint y: 234, distance: 143.5
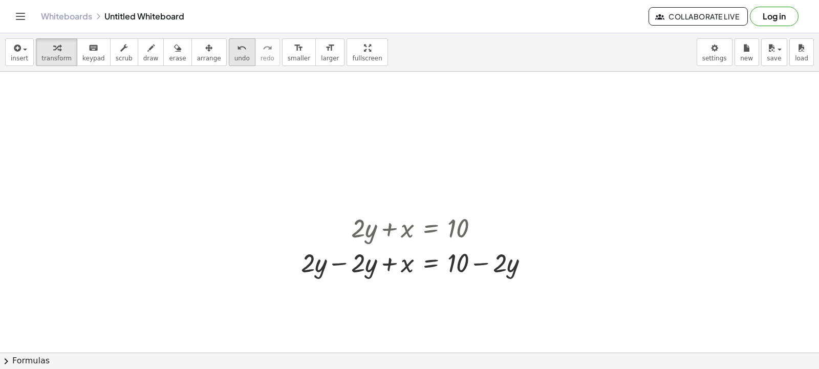
click at [235, 52] on div "undo" at bounding box center [242, 47] width 15 height 12
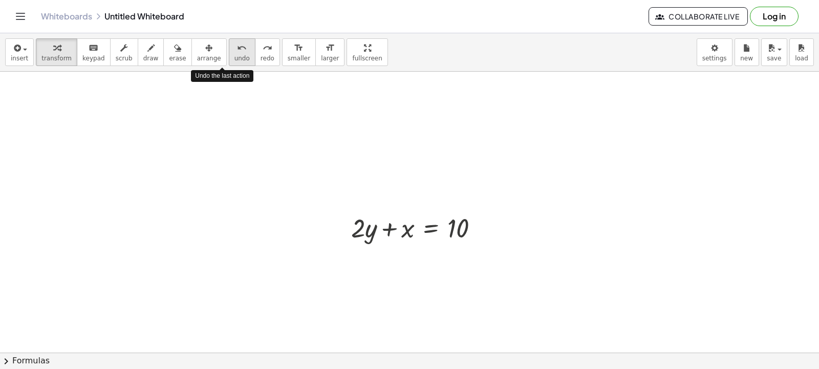
click at [235, 52] on div "undo" at bounding box center [242, 47] width 15 height 12
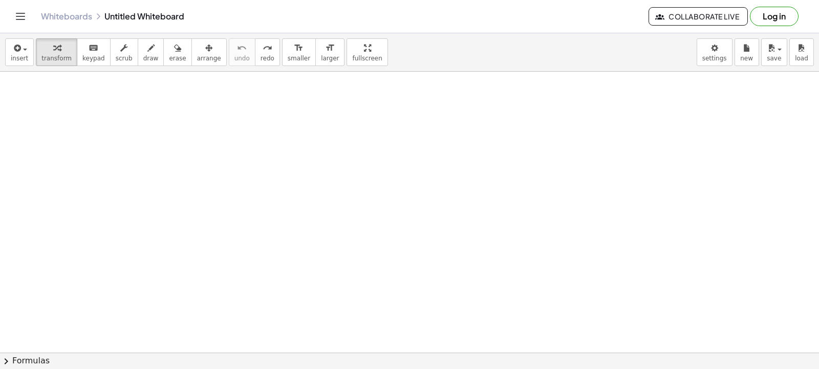
click at [211, 103] on div at bounding box center [483, 167] width 967 height 562
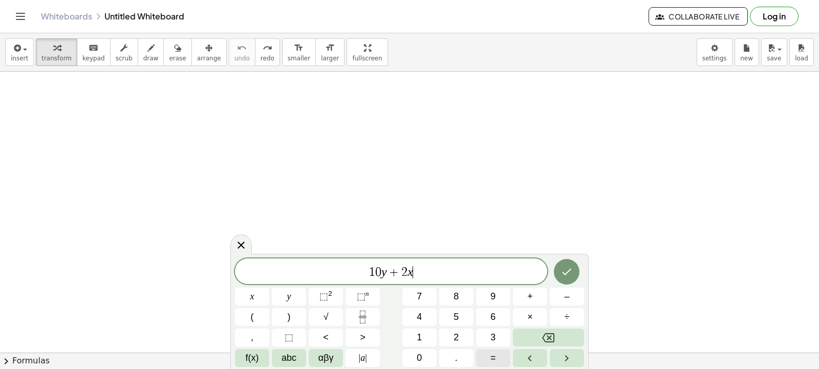
click at [497, 364] on button "=" at bounding box center [493, 358] width 34 height 18
click at [428, 340] on button "1" at bounding box center [419, 338] width 34 height 18
click at [433, 355] on button "0" at bounding box center [419, 358] width 34 height 18
click at [573, 270] on icon "Done" at bounding box center [567, 272] width 12 height 12
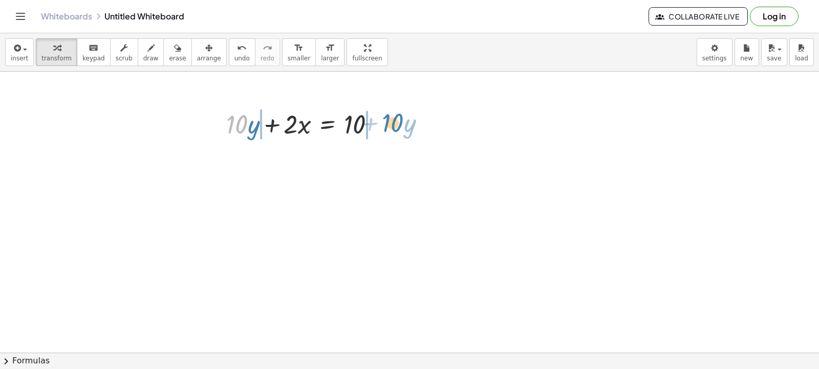
drag, startPoint x: 248, startPoint y: 129, endPoint x: 403, endPoint y: 128, distance: 155.2
click at [403, 128] on div "· 10 + · y + · 10 · y + · 2 · x = 10" at bounding box center [483, 167] width 967 height 562
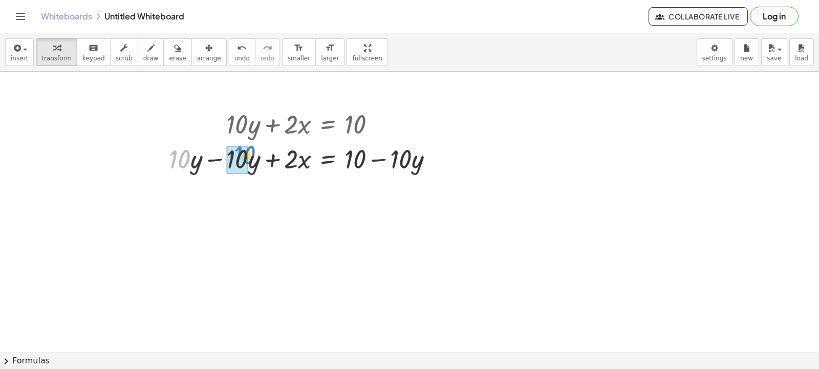
drag, startPoint x: 183, startPoint y: 166, endPoint x: 249, endPoint y: 157, distance: 66.6
click at [250, 162] on div at bounding box center [305, 158] width 283 height 35
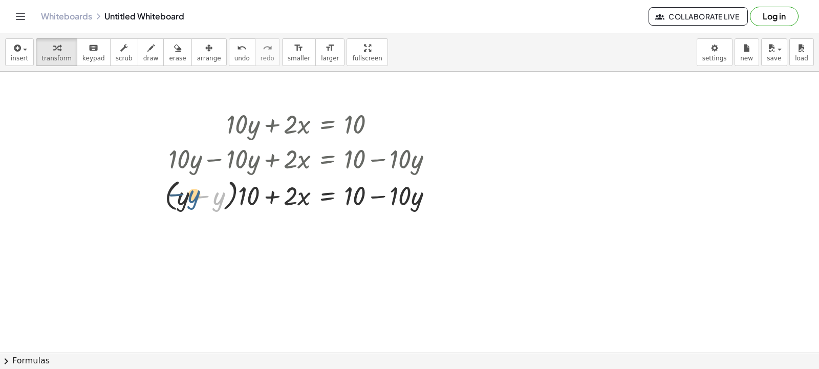
drag, startPoint x: 217, startPoint y: 207, endPoint x: 185, endPoint y: 217, distance: 33.2
click at [185, 217] on div "+ · 10 · y + · 2 · x = 10 + · 10 · y − · 10 · y + · 2 · x = + 10 − · 10 · y − y…" at bounding box center [300, 160] width 300 height 114
click at [229, 54] on button "undo undo" at bounding box center [242, 52] width 27 height 28
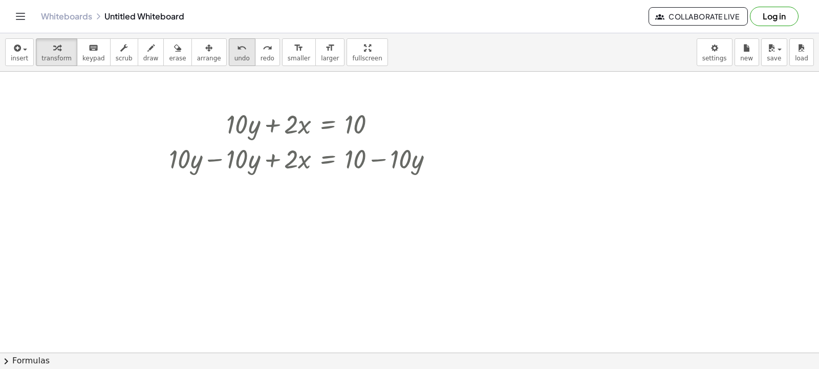
click at [229, 54] on button "undo undo" at bounding box center [242, 52] width 27 height 28
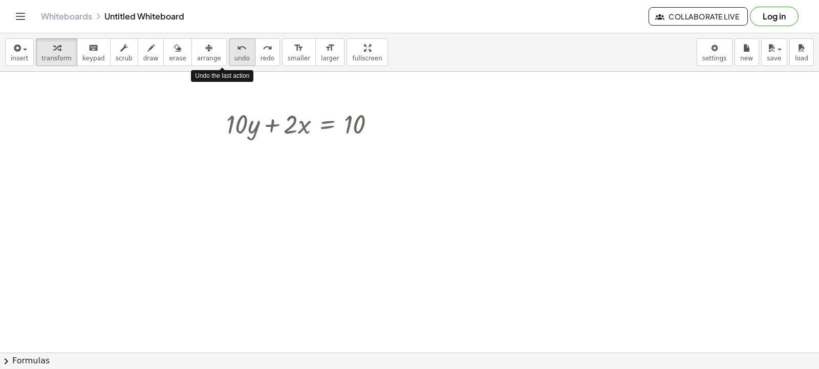
click at [229, 54] on button "undo undo" at bounding box center [242, 52] width 27 height 28
